Goal: Task Accomplishment & Management: Manage account settings

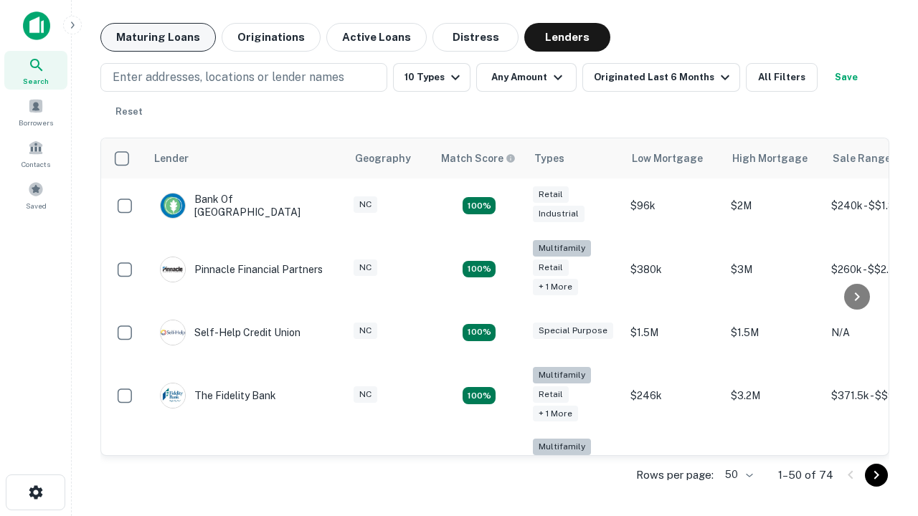
click at [158, 37] on button "Maturing Loans" at bounding box center [157, 37] width 115 height 29
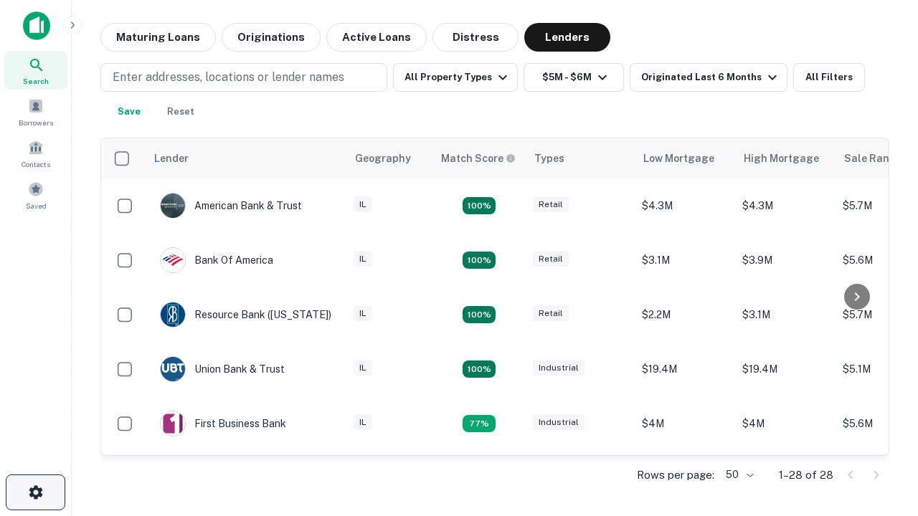
click at [35, 493] on icon "button" at bounding box center [35, 492] width 17 height 17
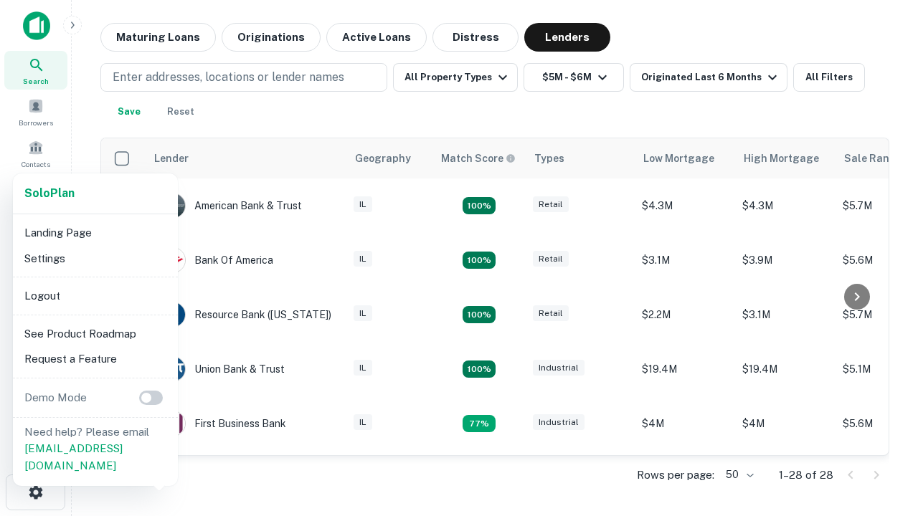
click at [95, 296] on li "Logout" at bounding box center [95, 296] width 153 height 26
